Goal: Task Accomplishment & Management: Manage account settings

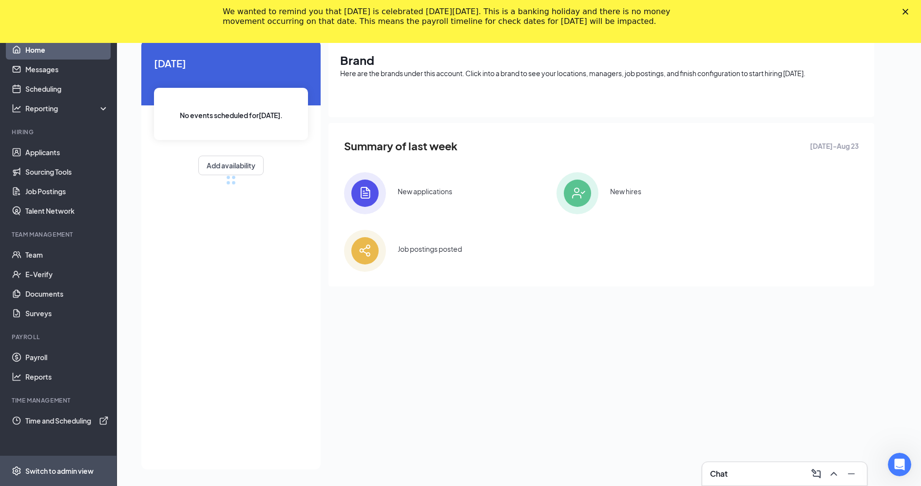
click at [61, 467] on div "Switch to admin view" at bounding box center [59, 471] width 68 height 10
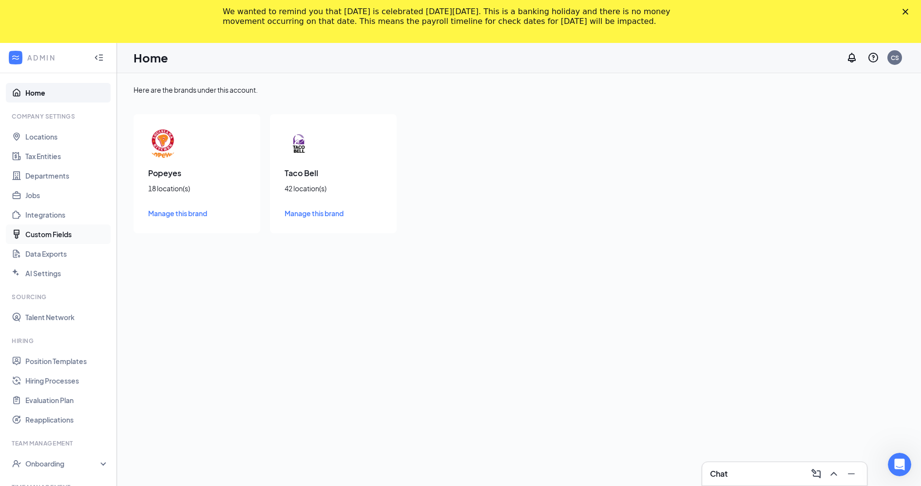
click at [59, 237] on link "Custom Fields" at bounding box center [66, 233] width 83 height 19
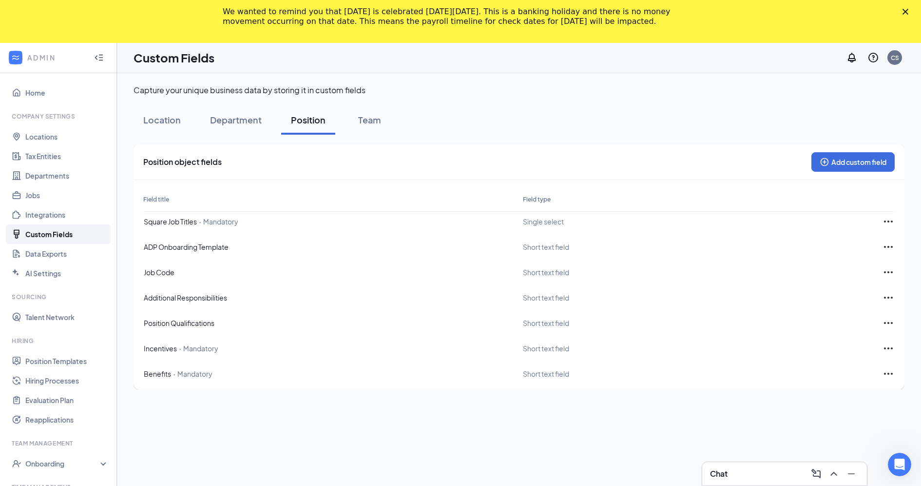
click at [886, 221] on icon "Ellipses" at bounding box center [889, 221] width 12 height 12
click at [868, 201] on span "Delete" at bounding box center [860, 196] width 53 height 11
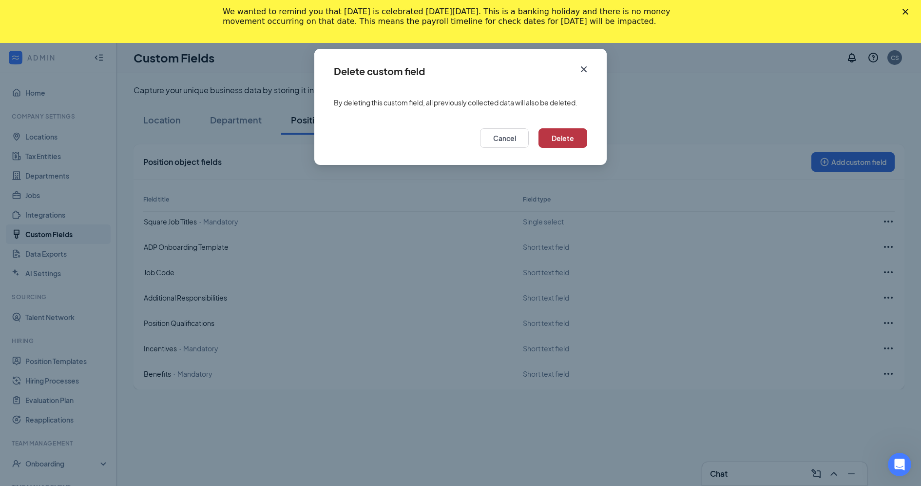
click at [570, 137] on button "Delete" at bounding box center [563, 137] width 49 height 19
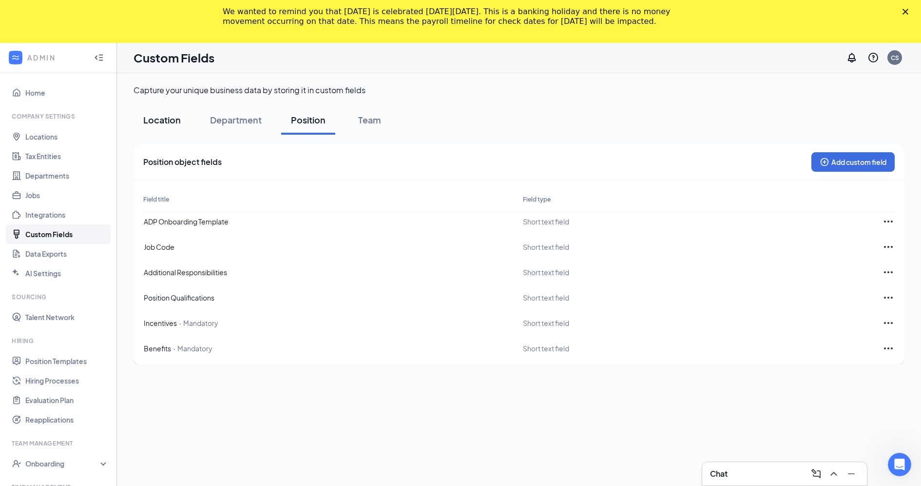
click at [155, 112] on button "Location" at bounding box center [162, 119] width 57 height 29
click at [885, 220] on icon "Ellipses" at bounding box center [888, 221] width 9 height 2
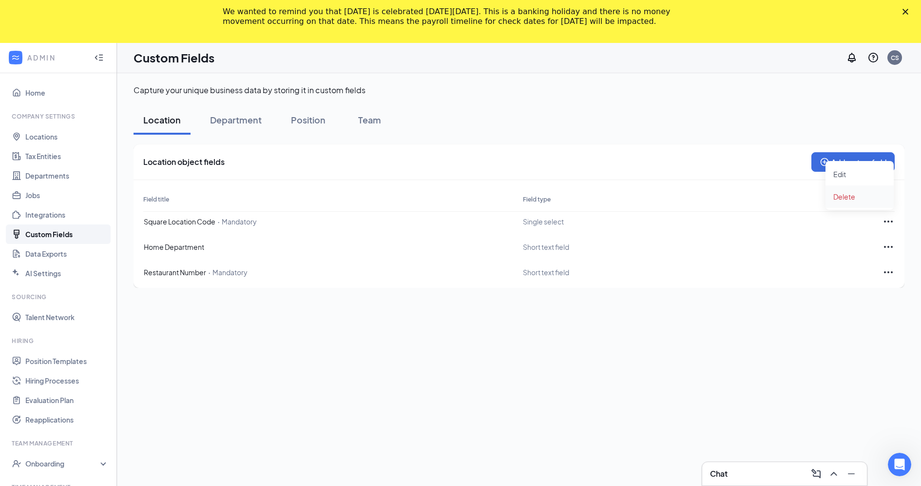
click at [860, 198] on span "Delete" at bounding box center [860, 196] width 53 height 11
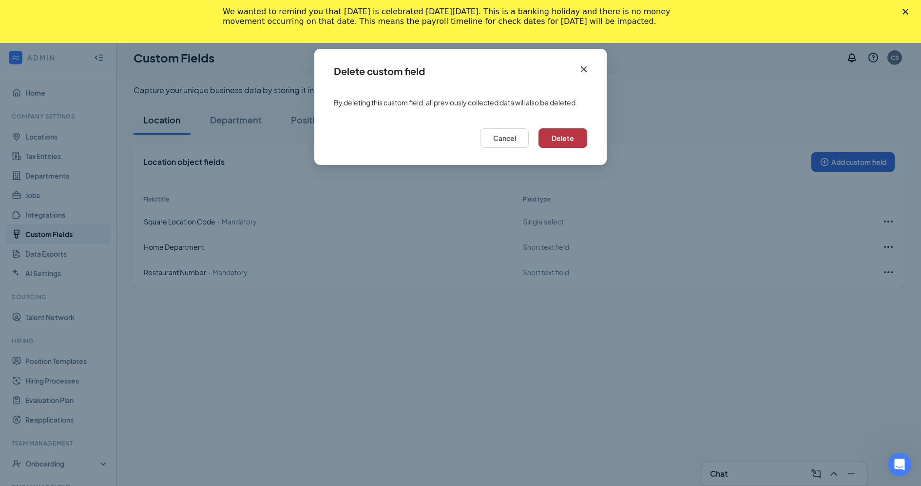
click at [558, 135] on button "Delete" at bounding box center [563, 137] width 49 height 19
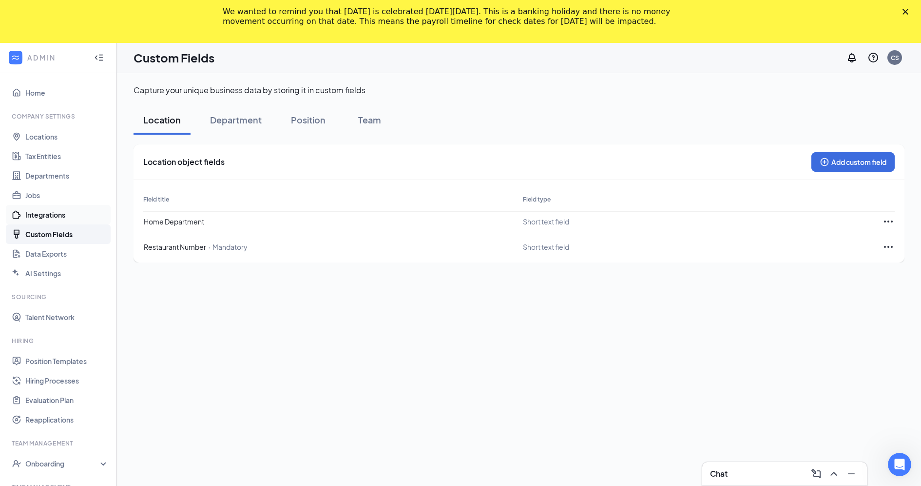
click at [58, 223] on link "Integrations" at bounding box center [66, 214] width 83 height 19
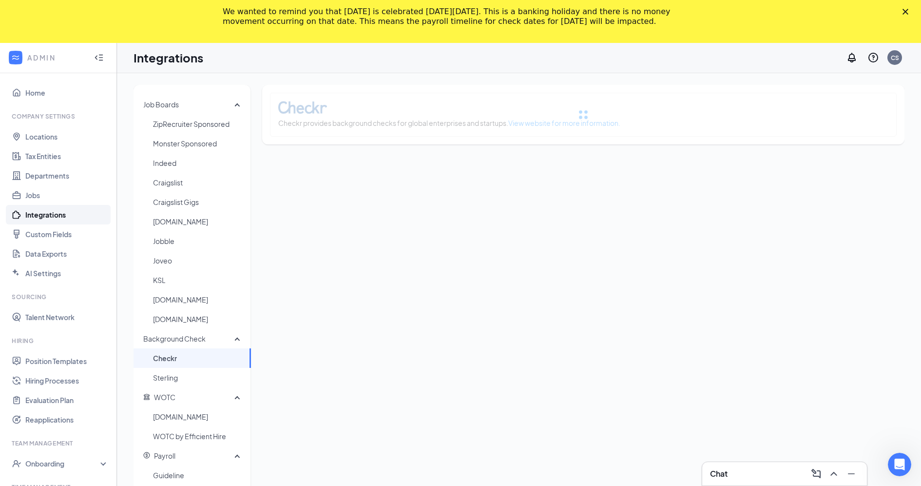
click at [72, 212] on link "Integrations" at bounding box center [66, 214] width 83 height 19
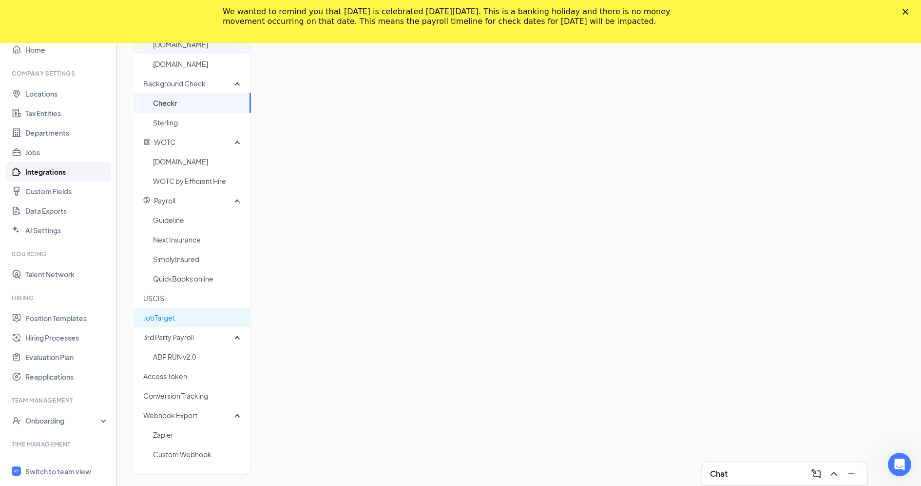
scroll to position [255, 0]
click at [193, 372] on span "Access Token" at bounding box center [193, 375] width 100 height 19
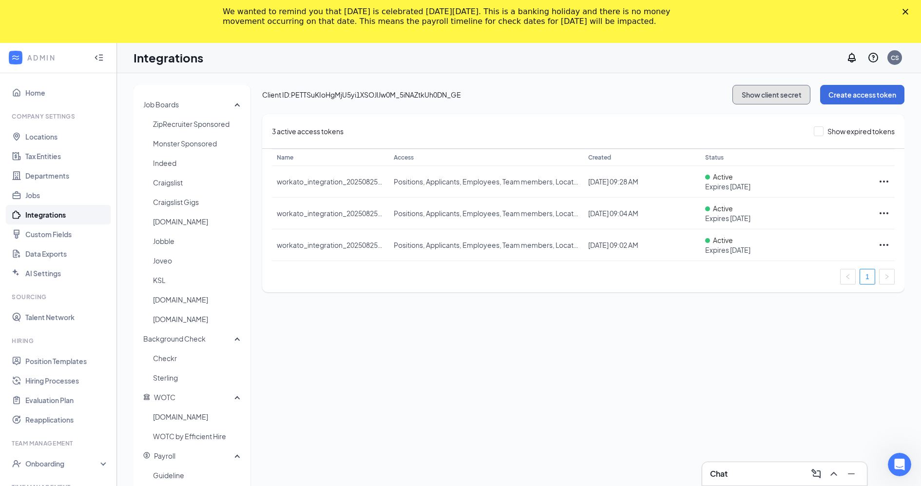
click at [760, 92] on button "Show client secret" at bounding box center [772, 94] width 78 height 19
click at [316, 88] on span "Client ID: PETTSuKIoHgMjU5yi1XSOJlJw0M_5iNAZtkUh0DN_GE" at bounding box center [497, 90] width 470 height 10
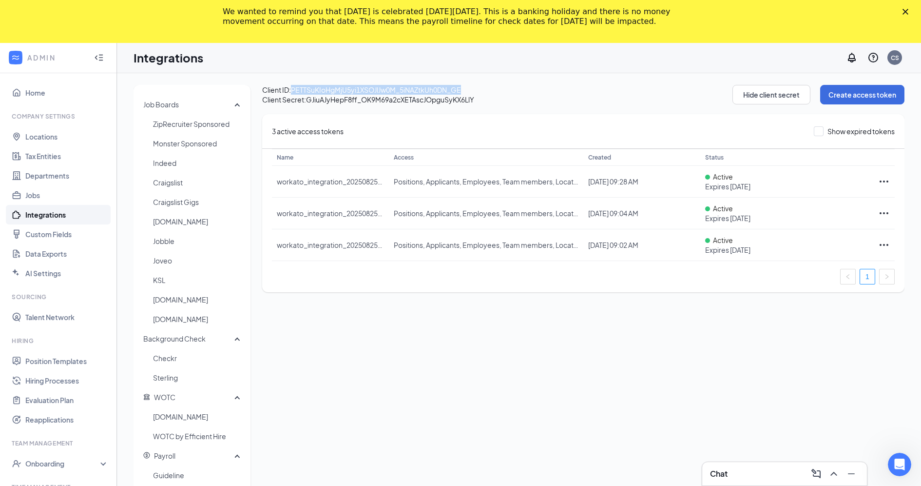
drag, startPoint x: 316, startPoint y: 88, endPoint x: 411, endPoint y: 88, distance: 95.5
click at [411, 88] on span "Client ID: PETTSuKIoHgMjU5yi1XSOJlJw0M_5iNAZtkUh0DN_GE" at bounding box center [497, 90] width 470 height 10
copy span "PETTSuKIoHgMjU5yi1XSOJlJw0M_5iNAZtkUh0DN_GE"
click at [324, 101] on span "Client Secret: [SECURITY_DATA]" at bounding box center [497, 100] width 470 height 10
drag, startPoint x: 324, startPoint y: 101, endPoint x: 466, endPoint y: 101, distance: 142.3
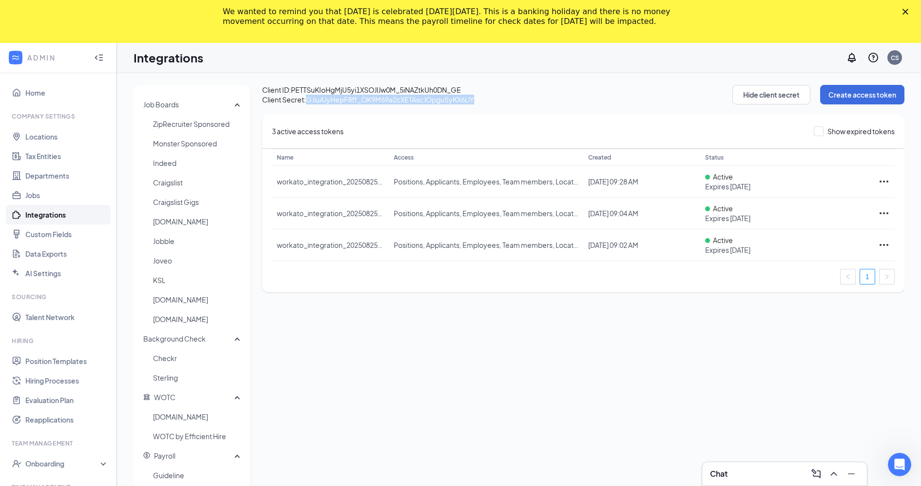
click at [467, 102] on span "Client Secret: [SECURITY_DATA]" at bounding box center [497, 100] width 470 height 10
copy span "GJiuAJyHepF8ff_OK9M69a2cXETAscJOpguSyKX6LlY"
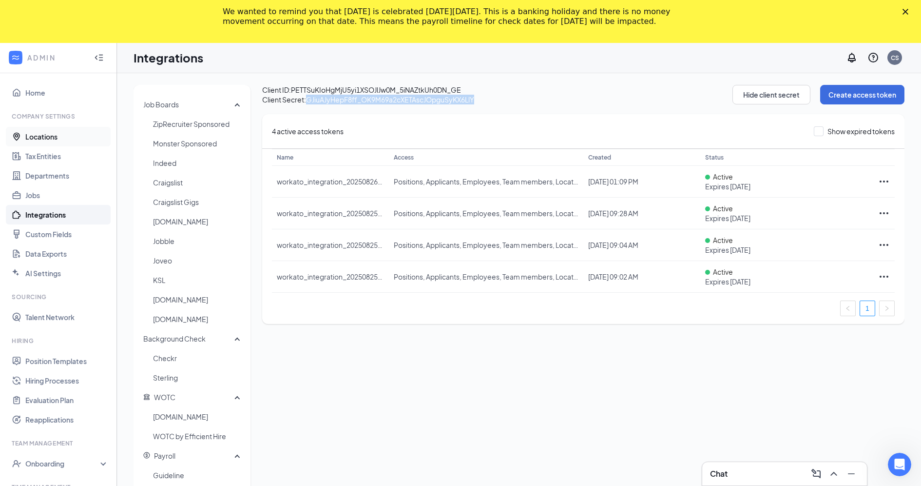
click at [76, 140] on link "Locations" at bounding box center [66, 136] width 83 height 19
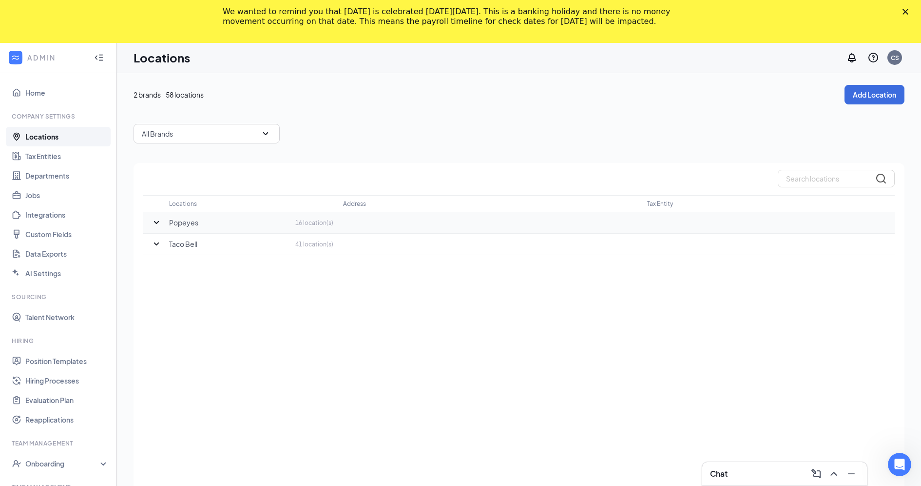
click at [153, 226] on icon "SmallChevronDown" at bounding box center [157, 222] width 12 height 12
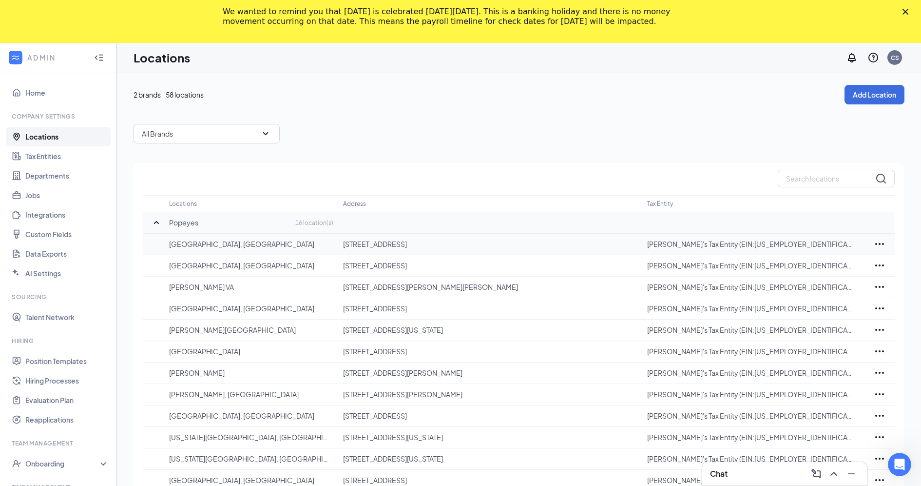
click at [877, 238] on icon "Ellipses" at bounding box center [880, 244] width 12 height 12
click at [823, 272] on p "Edit" at bounding box center [836, 273] width 82 height 10
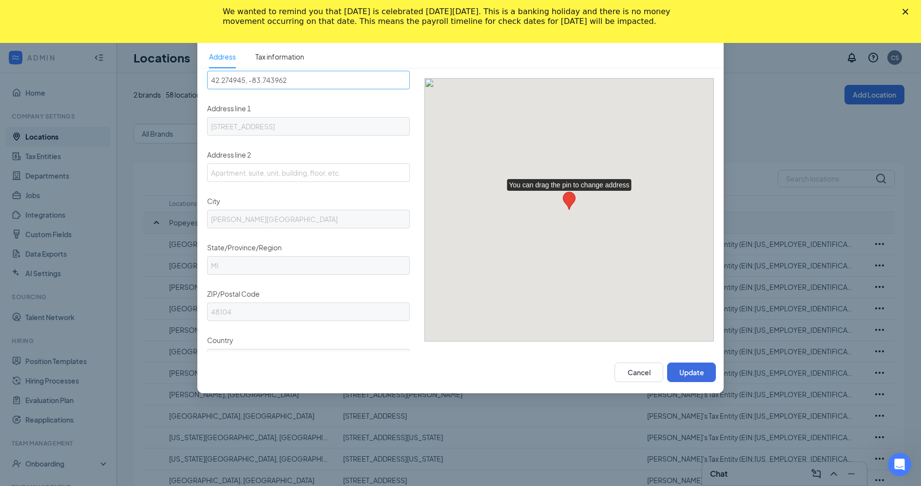
scroll to position [350, 0]
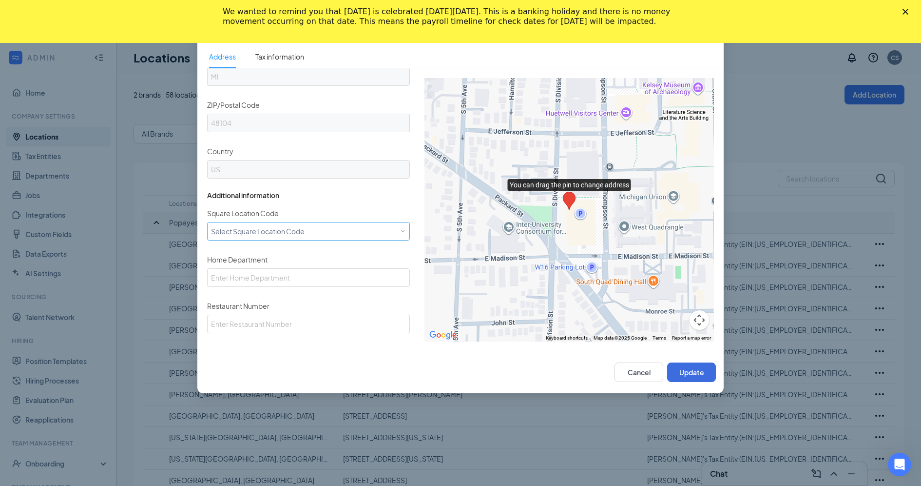
click at [229, 222] on div "Select Square Location Code" at bounding box center [308, 229] width 195 height 15
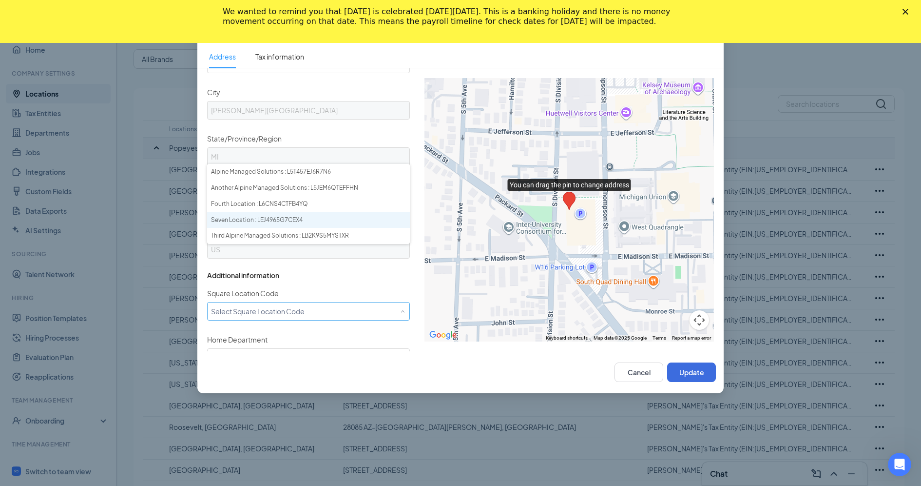
scroll to position [248, 0]
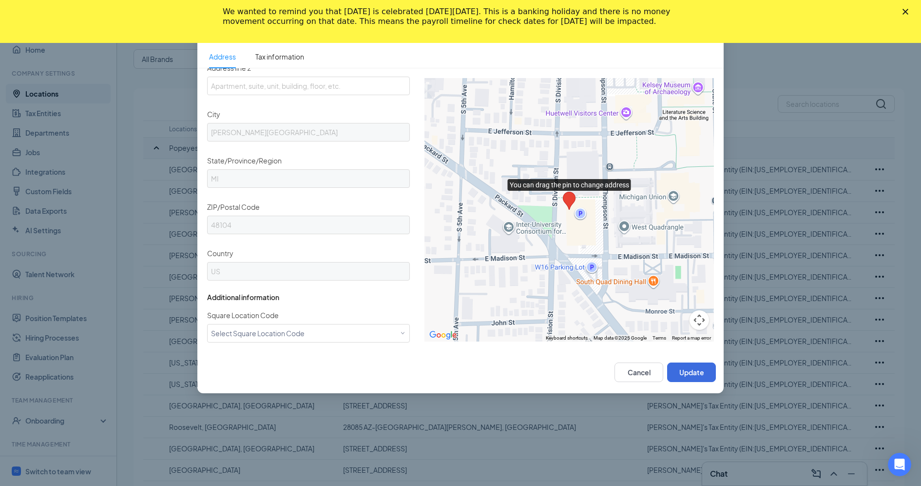
click at [268, 311] on span "Square Location Code" at bounding box center [243, 315] width 72 height 9
click at [0, 0] on input "Square Location Code" at bounding box center [0, 0] width 0 height 0
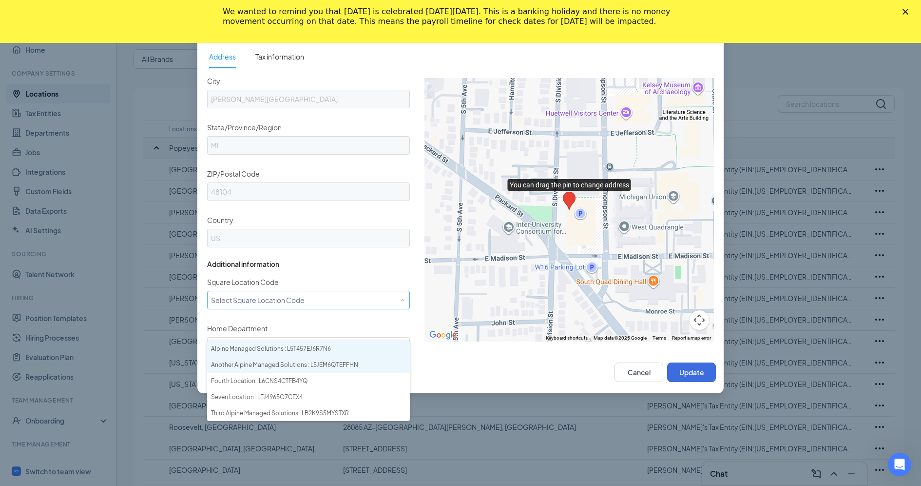
scroll to position [286, 0]
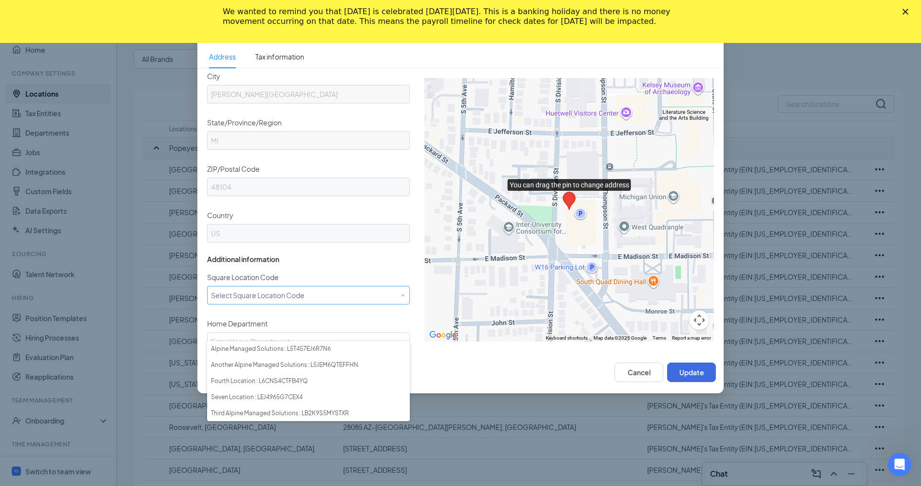
click at [329, 276] on div "Square Location Code Select Square Location Code" at bounding box center [308, 287] width 203 height 35
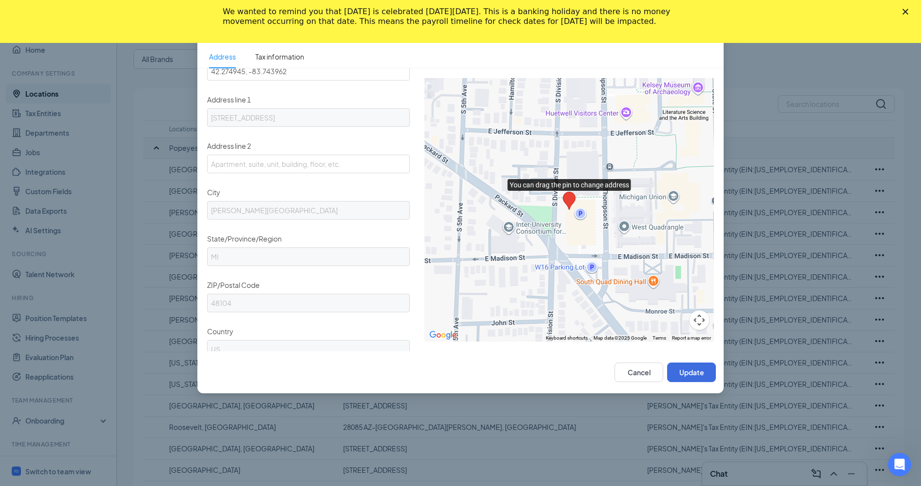
scroll to position [84, 0]
